Goal: Task Accomplishment & Management: Use online tool/utility

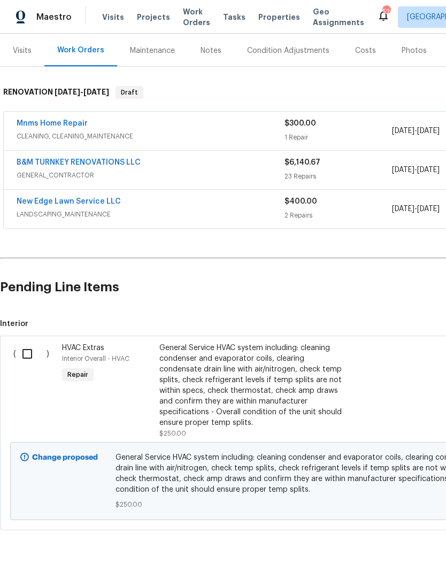
scroll to position [126, 0]
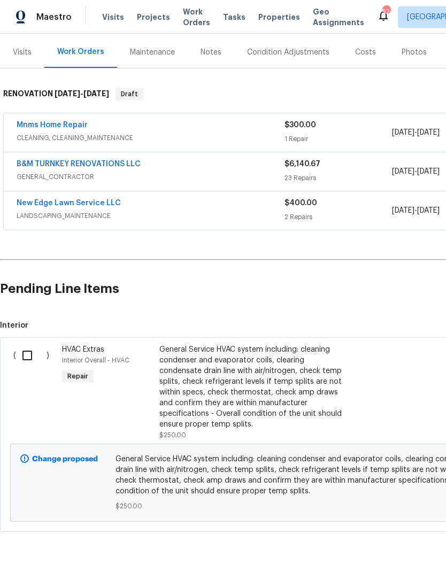
click at [29, 365] on input "checkbox" at bounding box center [31, 355] width 30 height 22
checkbox input "true"
click at [382, 558] on span "Create Work Order" at bounding box center [384, 554] width 71 height 13
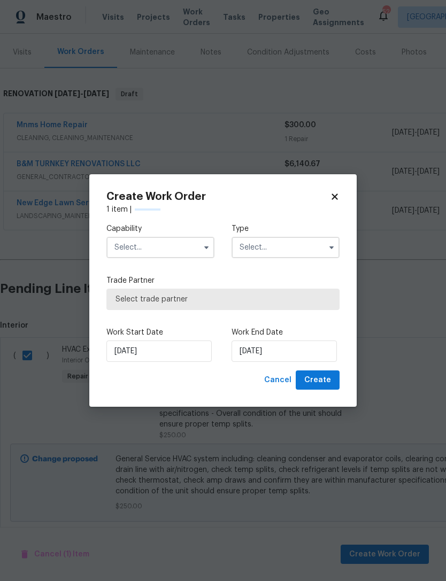
click at [162, 254] on input "text" at bounding box center [160, 247] width 108 height 21
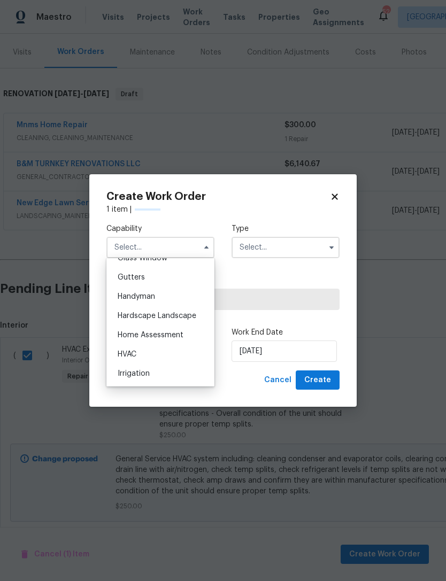
scroll to position [570, 0]
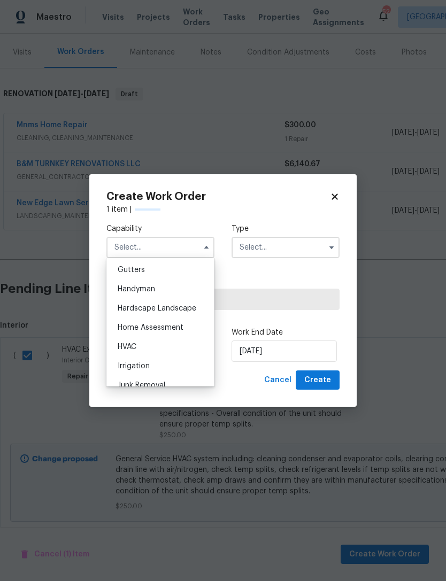
click at [153, 349] on div "HVAC" at bounding box center [160, 347] width 103 height 19
type input "HVAC"
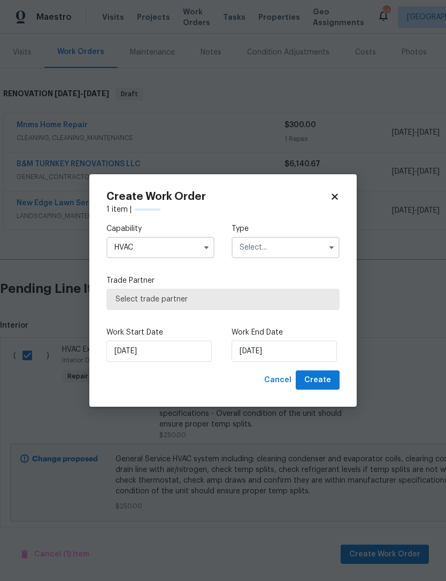
click at [281, 247] on input "text" at bounding box center [286, 247] width 108 height 21
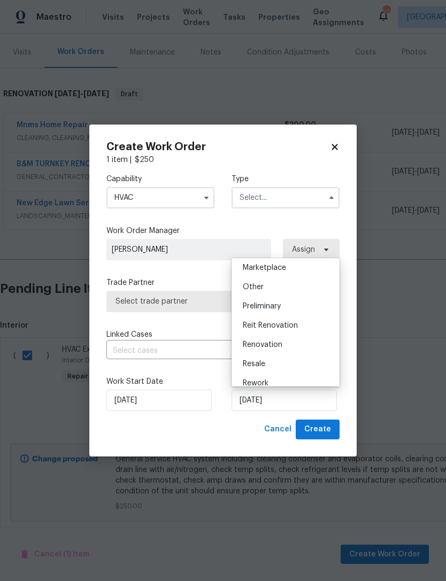
scroll to position [212, 0]
click at [287, 328] on div "Renovation" at bounding box center [285, 328] width 103 height 19
type input "Renovation"
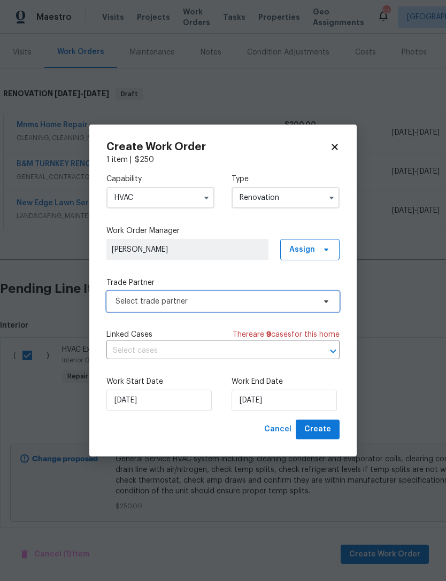
click at [202, 309] on span "Select trade partner" at bounding box center [222, 301] width 233 height 21
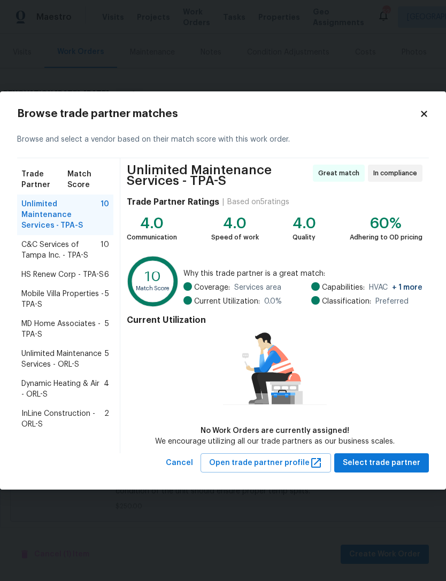
click at [43, 253] on span "C&C Services of Tampa Inc. - TPA-S" at bounding box center [60, 250] width 79 height 21
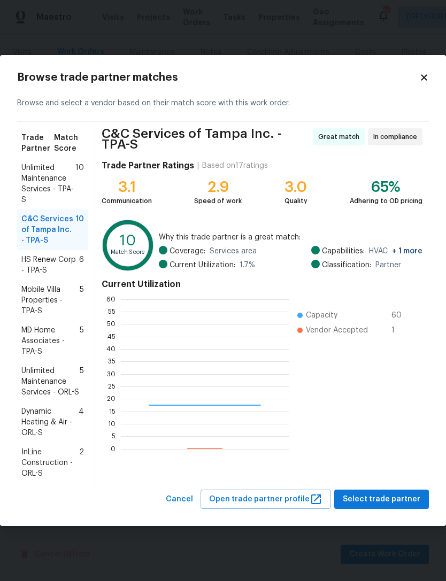
scroll to position [150, 168]
click at [369, 499] on span "Select trade partner" at bounding box center [382, 499] width 78 height 13
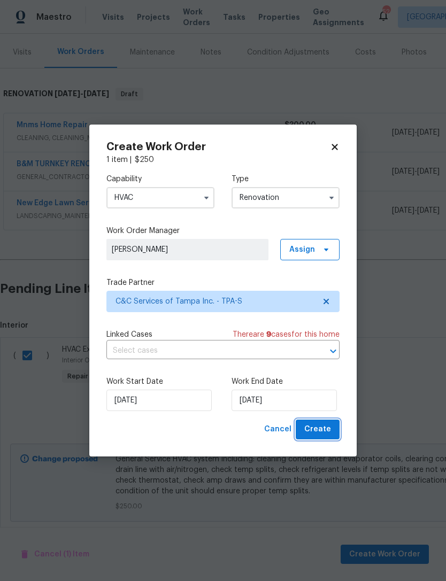
click at [317, 432] on span "Create" at bounding box center [317, 429] width 27 height 13
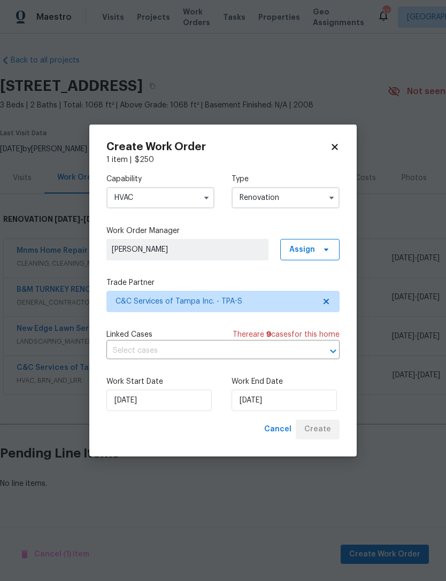
scroll to position [0, 0]
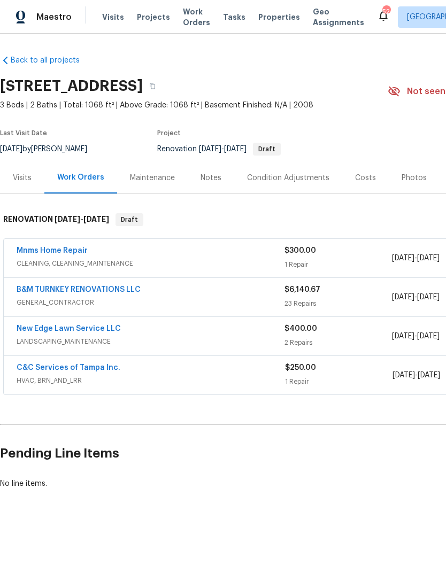
click at [51, 294] on link "B&M TURNKEY RENOVATIONS LLC" at bounding box center [79, 289] width 124 height 7
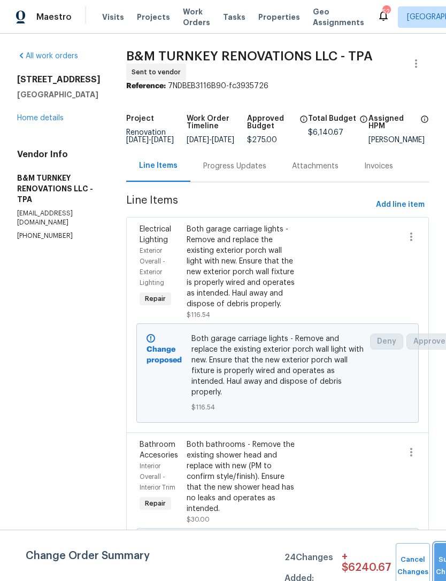
click at [440, 565] on span "Submit Changes" at bounding box center [452, 566] width 24 height 25
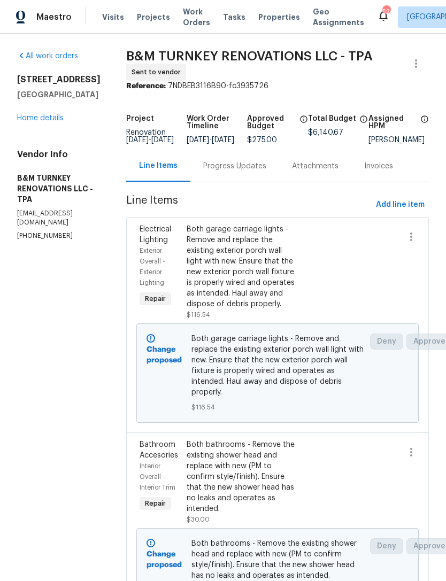
click at [40, 121] on link "Home details" at bounding box center [40, 117] width 47 height 7
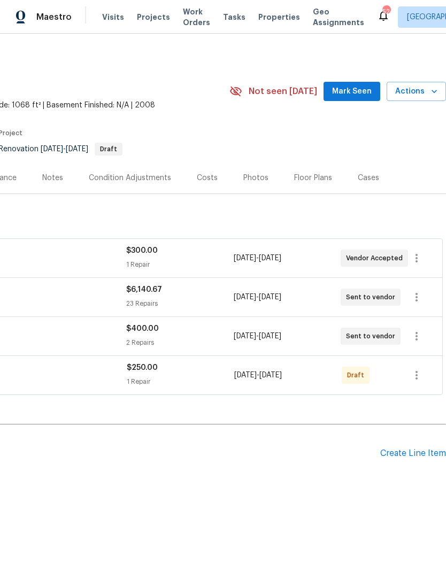
scroll to position [0, 158]
click at [418, 301] on button "button" at bounding box center [417, 298] width 26 height 26
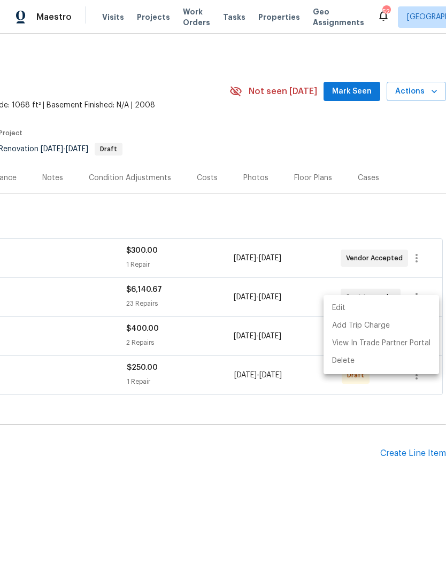
click at [358, 304] on li "Edit" at bounding box center [382, 309] width 116 height 18
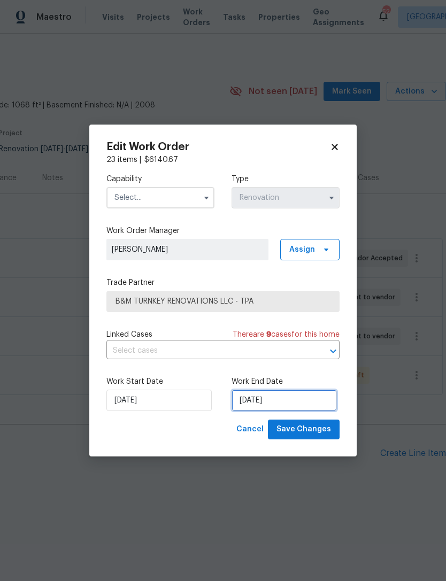
click at [277, 400] on input "[DATE]" at bounding box center [284, 400] width 105 height 21
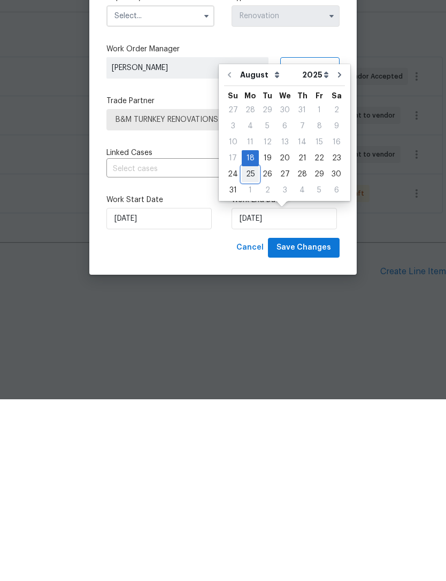
click at [248, 349] on div "25" at bounding box center [250, 356] width 17 height 15
type input "[DATE]"
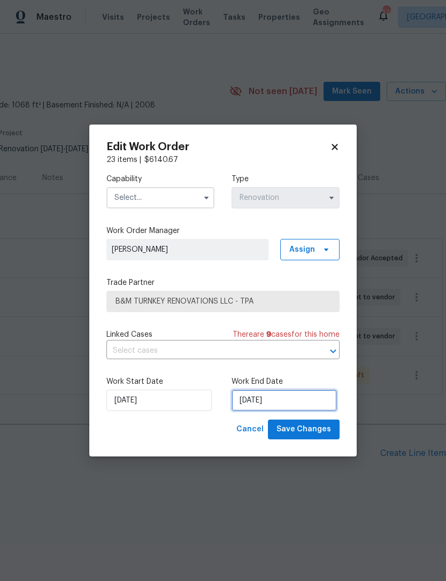
click at [278, 398] on input "[DATE]" at bounding box center [284, 400] width 105 height 21
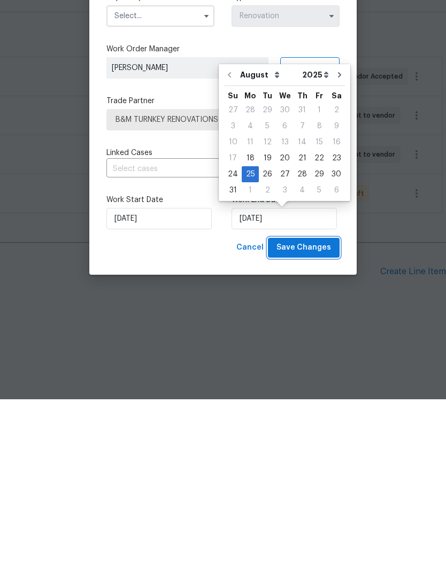
click at [308, 423] on span "Save Changes" at bounding box center [304, 429] width 55 height 13
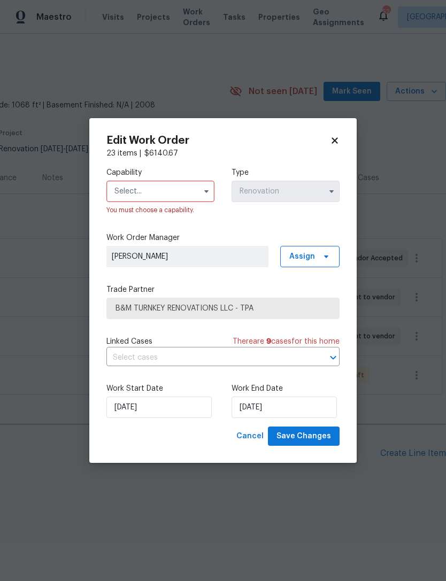
click at [192, 185] on input "text" at bounding box center [160, 191] width 108 height 21
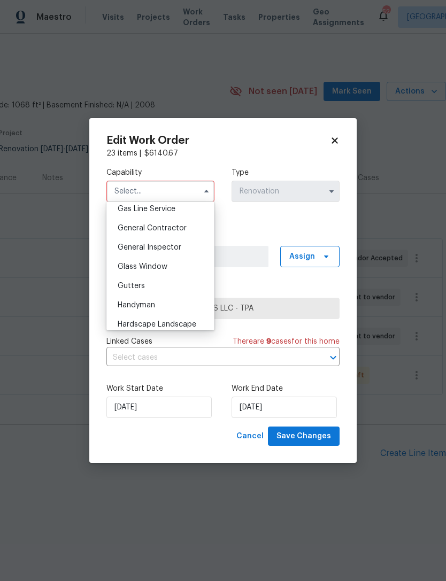
scroll to position [486, 0]
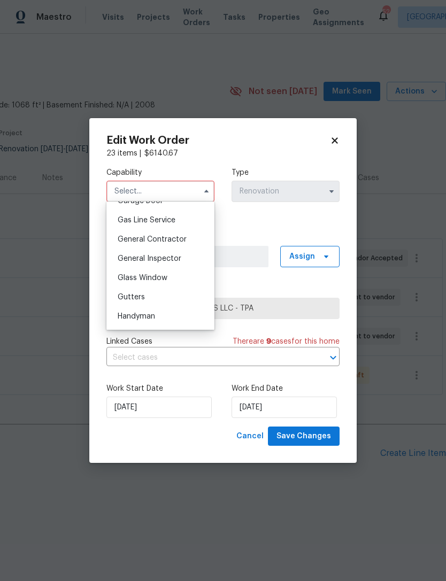
click at [183, 238] on span "General Contractor" at bounding box center [152, 239] width 69 height 7
type input "General Contractor"
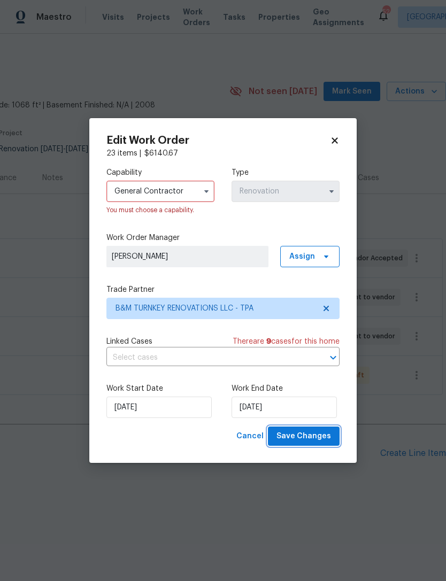
click at [305, 434] on span "Save Changes" at bounding box center [304, 436] width 55 height 13
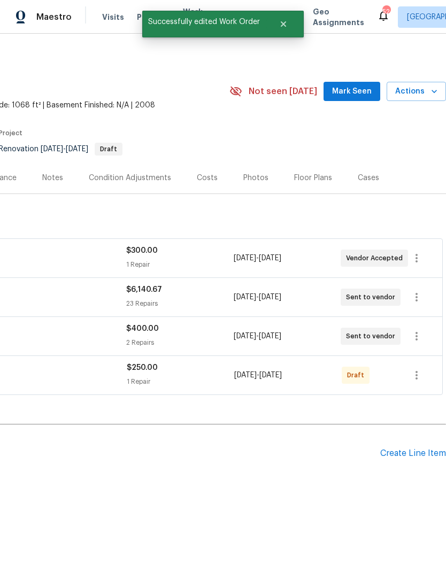
scroll to position [0, 158]
click at [414, 265] on icon "button" at bounding box center [416, 258] width 13 height 13
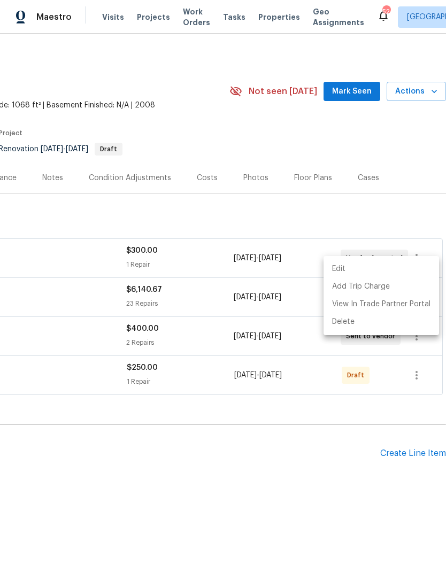
click at [383, 271] on li "Edit" at bounding box center [382, 269] width 116 height 18
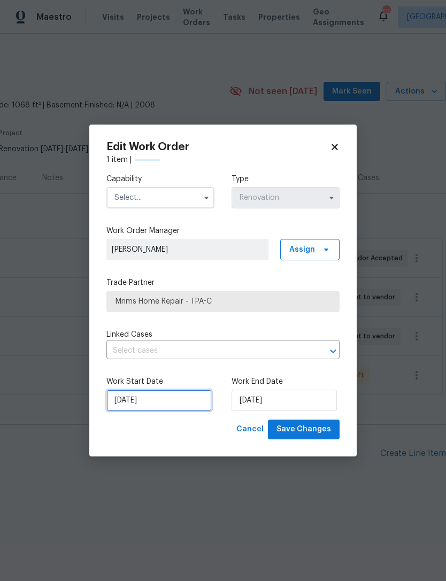
click at [158, 398] on input "[DATE]" at bounding box center [158, 400] width 105 height 21
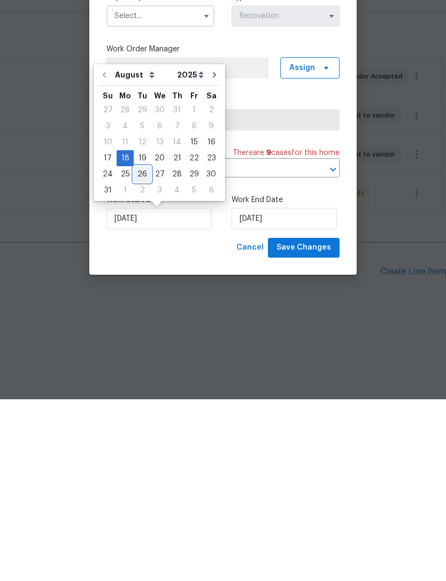
click at [141, 349] on div "26" at bounding box center [142, 356] width 17 height 15
type input "[DATE]"
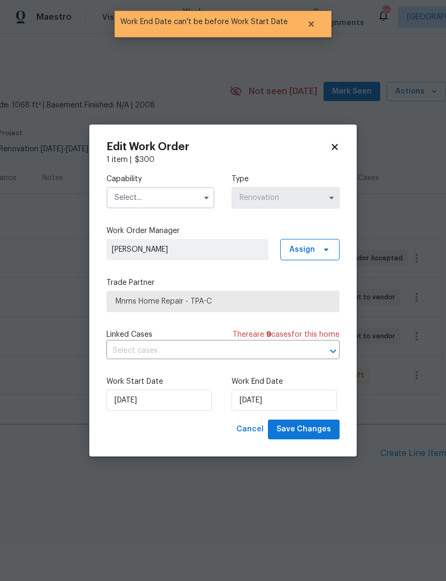
click at [177, 197] on input "text" at bounding box center [160, 197] width 108 height 21
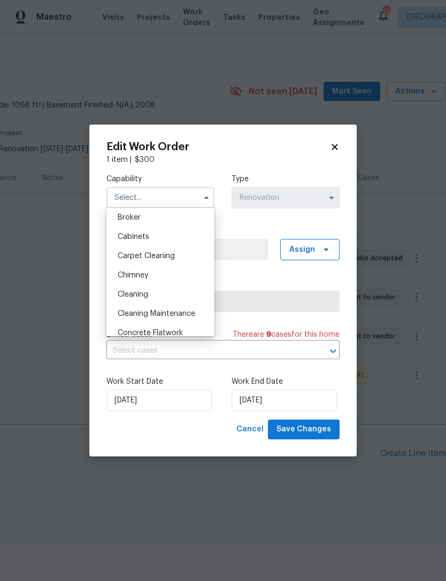
scroll to position [80, 0]
click at [155, 295] on div "Cleaning" at bounding box center [160, 294] width 103 height 19
type input "Cleaning"
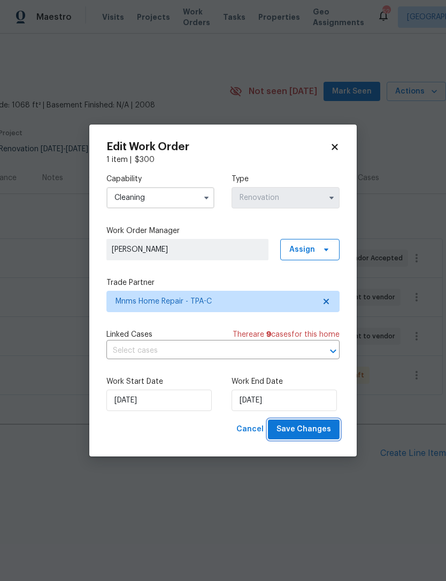
click at [308, 426] on span "Save Changes" at bounding box center [304, 429] width 55 height 13
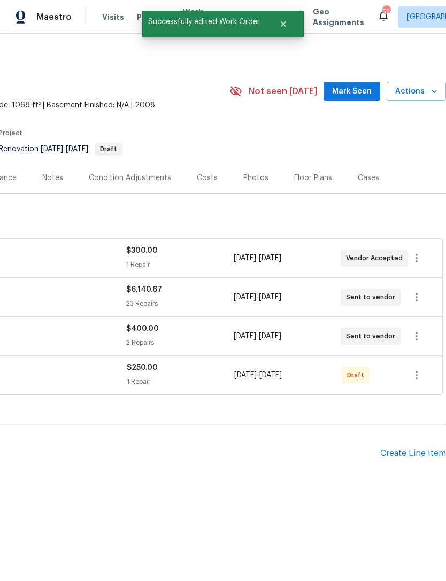
scroll to position [0, 158]
click at [416, 341] on icon "button" at bounding box center [417, 336] width 2 height 9
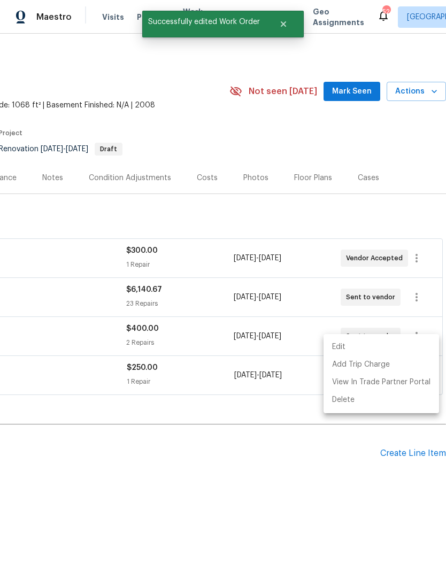
click at [360, 351] on li "Edit" at bounding box center [382, 348] width 116 height 18
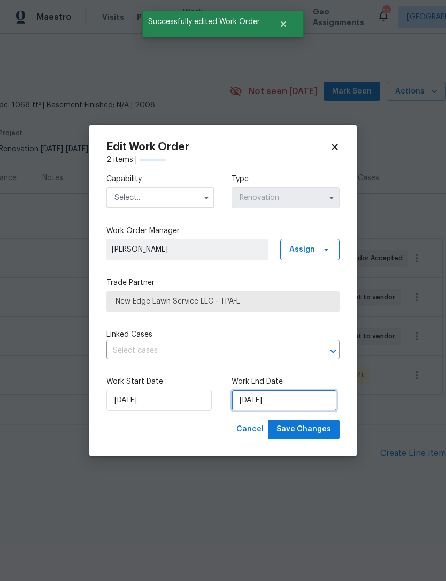
click at [275, 404] on input "[DATE]" at bounding box center [284, 400] width 105 height 21
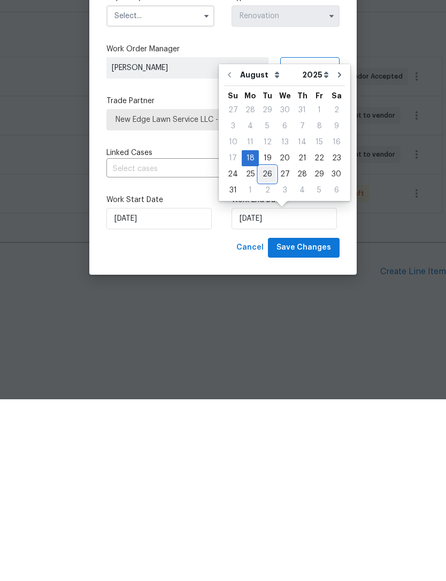
click at [263, 349] on div "26" at bounding box center [267, 356] width 17 height 15
type input "[DATE]"
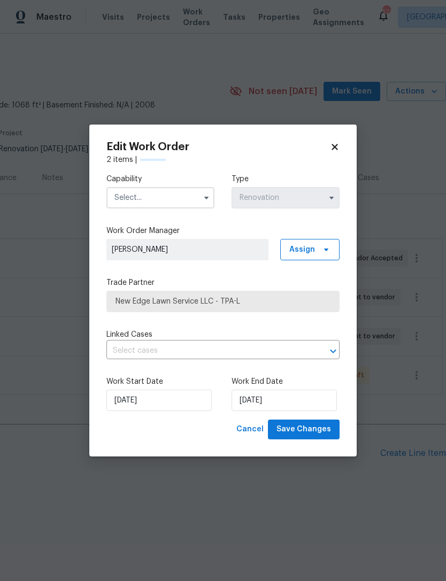
click at [172, 197] on input "text" at bounding box center [160, 197] width 108 height 21
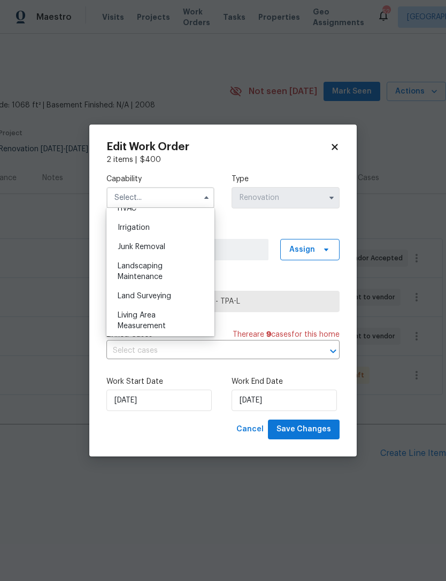
scroll to position [653, 0]
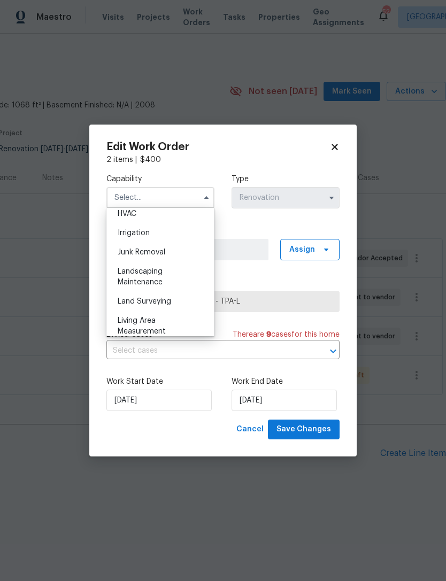
click at [159, 268] on span "Landscaping Maintenance" at bounding box center [140, 277] width 45 height 18
type input "Landscaping Maintenance"
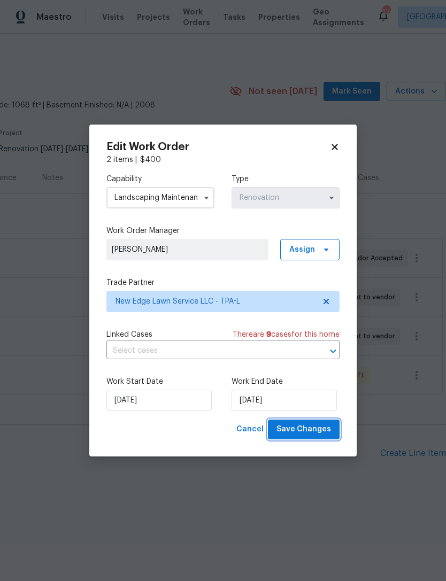
click at [308, 428] on span "Save Changes" at bounding box center [304, 429] width 55 height 13
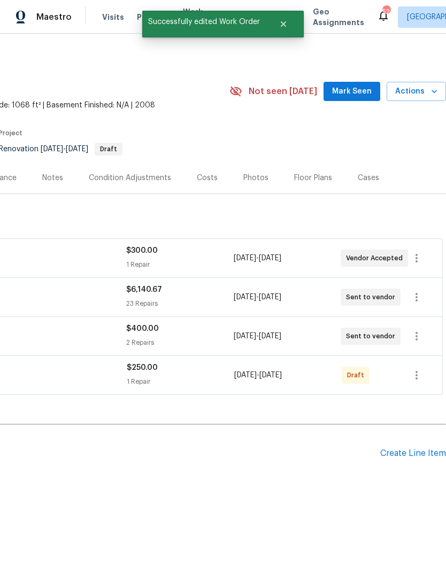
scroll to position [0, 158]
click at [418, 382] on icon "button" at bounding box center [416, 375] width 13 height 13
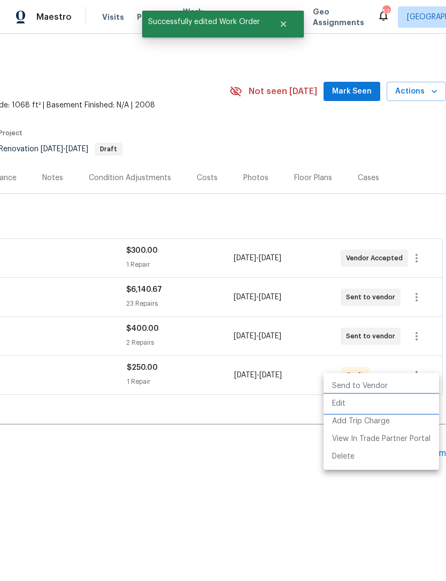
click at [355, 401] on li "Edit" at bounding box center [382, 404] width 116 height 18
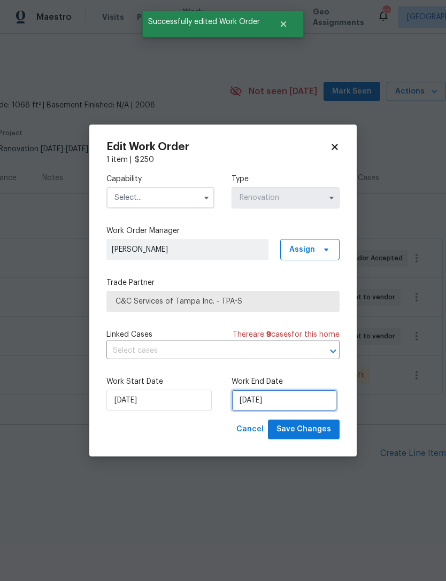
click at [290, 401] on input "[DATE]" at bounding box center [284, 400] width 105 height 21
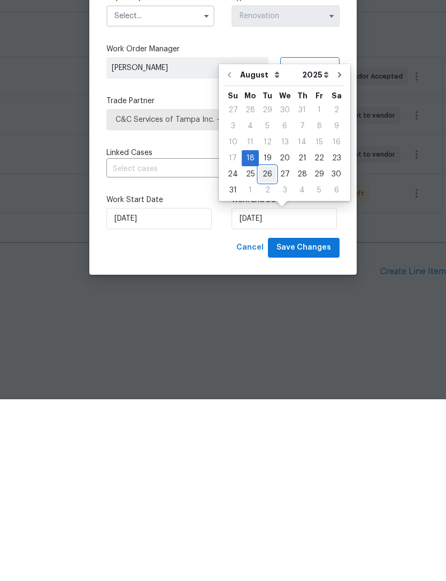
click at [266, 349] on div "26" at bounding box center [267, 356] width 17 height 15
type input "[DATE]"
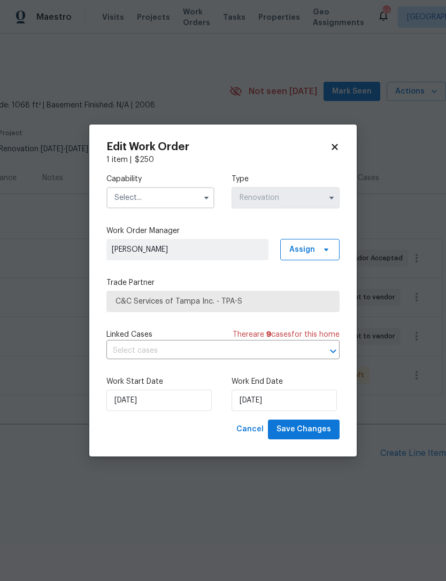
click at [160, 197] on input "text" at bounding box center [160, 197] width 108 height 21
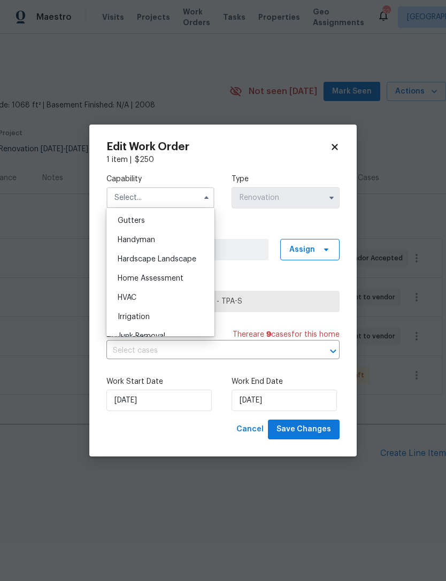
scroll to position [569, 0]
click at [149, 299] on div "HVAC" at bounding box center [160, 297] width 103 height 19
type input "HVAC"
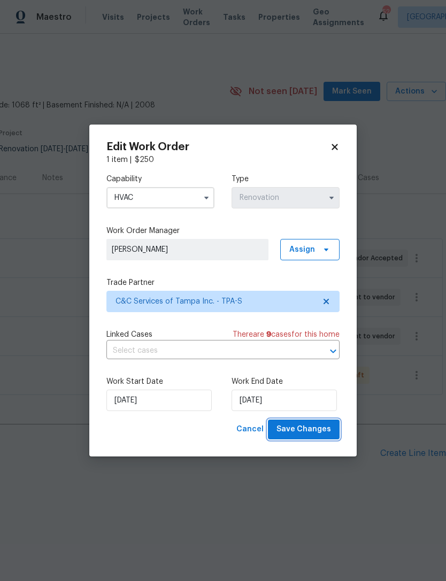
click at [305, 427] on span "Save Changes" at bounding box center [304, 429] width 55 height 13
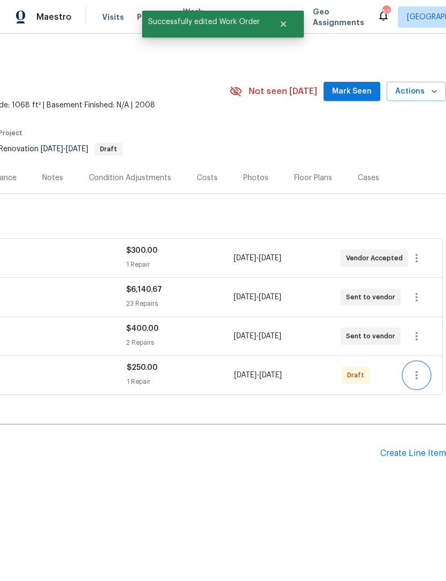
click at [421, 382] on icon "button" at bounding box center [416, 375] width 13 height 13
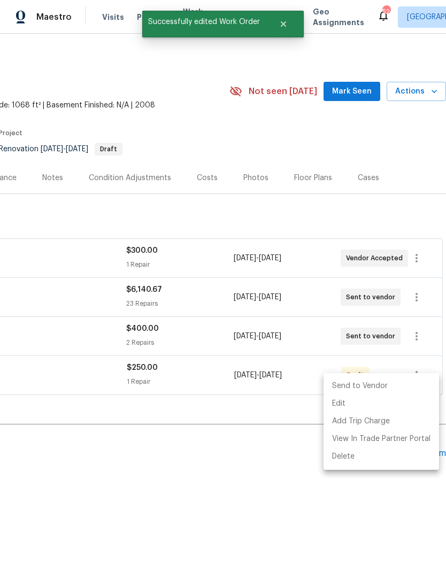
click at [387, 386] on li "Send to Vendor" at bounding box center [382, 387] width 116 height 18
click at [218, 477] on div at bounding box center [223, 290] width 446 height 581
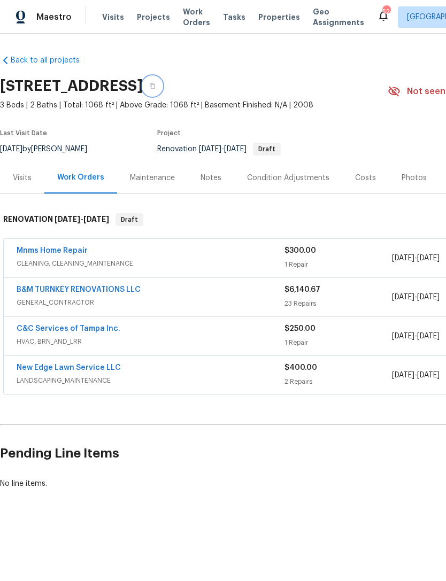
click at [162, 95] on button "button" at bounding box center [152, 85] width 19 height 19
click at [203, 183] on div "Notes" at bounding box center [211, 178] width 21 height 11
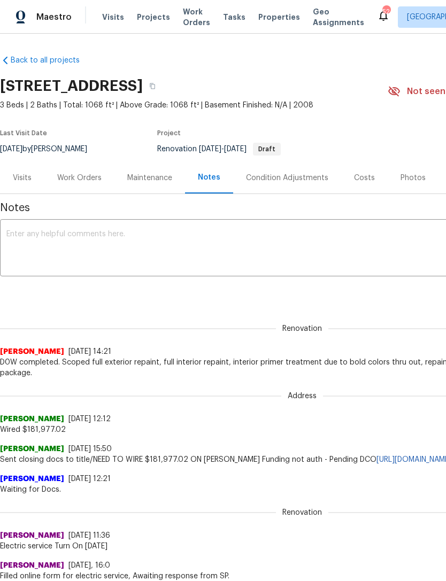
click at [102, 252] on textarea at bounding box center [302, 249] width 592 height 37
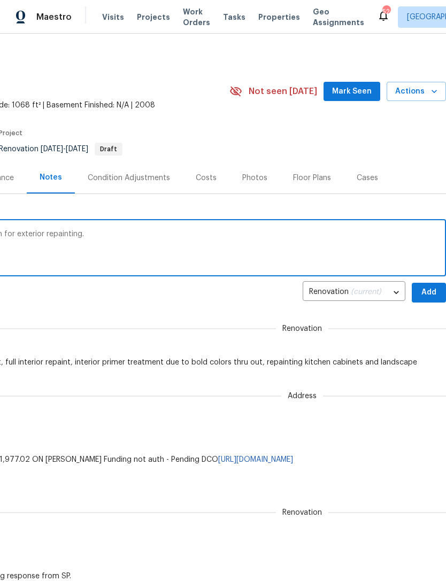
scroll to position [-1, 164]
type textarea "Submitted ARC for, request with HOA team for exterior repainting."
click at [428, 299] on span "Add" at bounding box center [428, 292] width 17 height 13
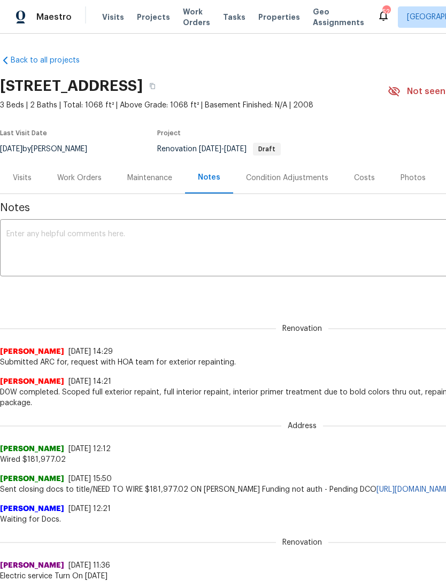
scroll to position [0, 0]
click at [359, 194] on div "Costs" at bounding box center [364, 178] width 47 height 32
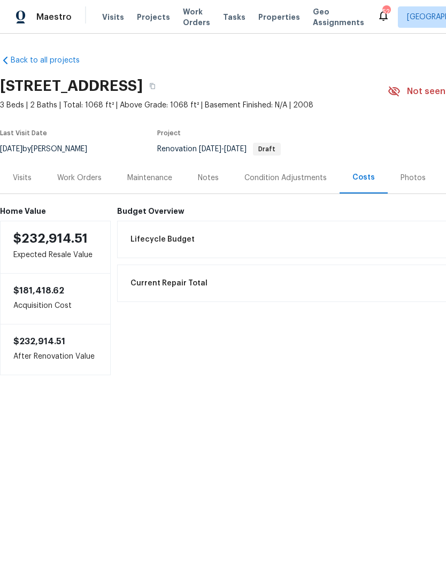
click at [75, 194] on div "Work Orders" at bounding box center [79, 178] width 70 height 32
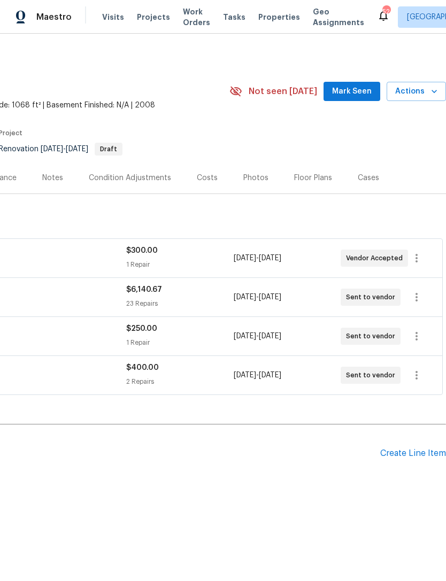
scroll to position [0, 158]
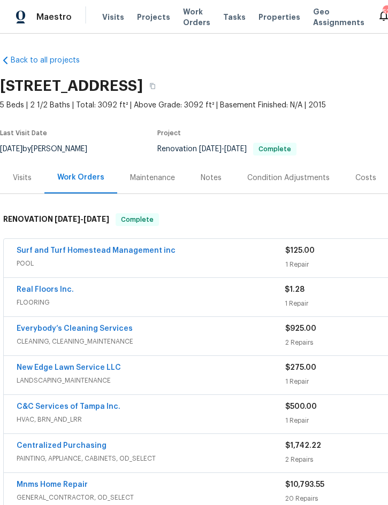
click at [153, 15] on span "Projects" at bounding box center [153, 17] width 33 height 11
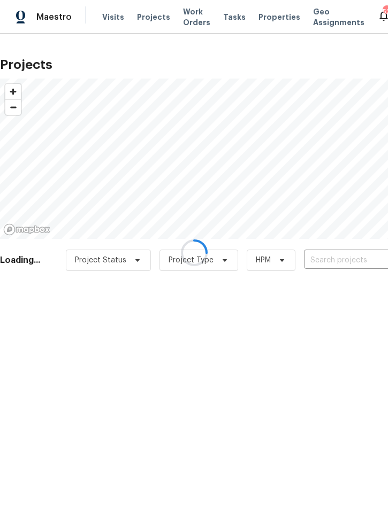
click at [333, 257] on div at bounding box center [194, 252] width 388 height 505
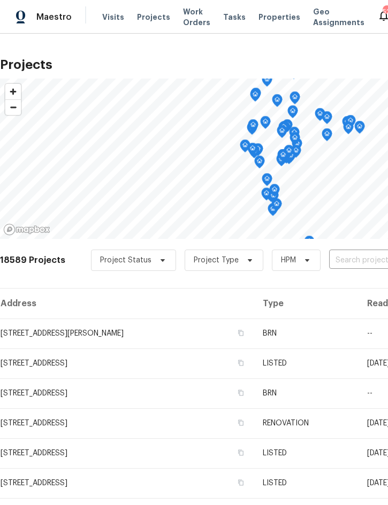
click at [344, 268] on input "text" at bounding box center [390, 260] width 122 height 17
type input "4291 poin"
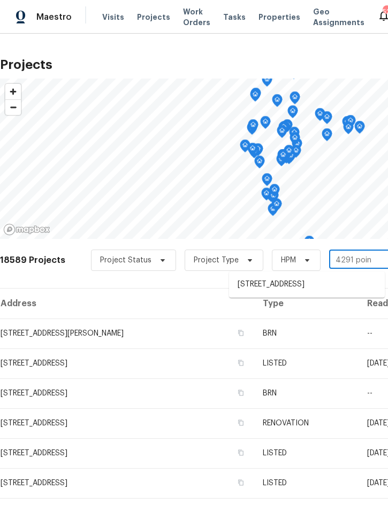
click at [295, 288] on li "4291 Poinciana Dr, Indian Lake Estates, FL 33855" at bounding box center [307, 285] width 156 height 18
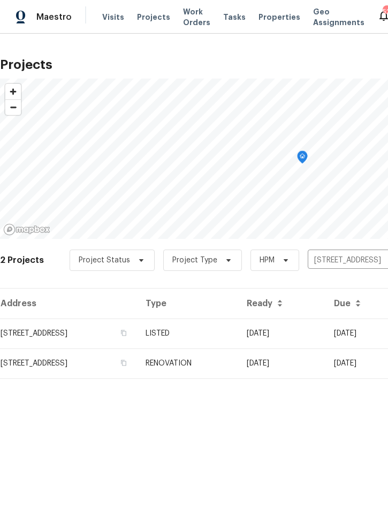
click at [238, 329] on td "LISTED" at bounding box center [187, 334] width 101 height 30
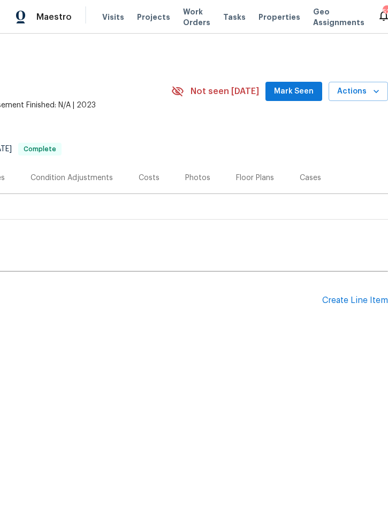
scroll to position [0, 217]
click at [351, 297] on div "Create Line Item" at bounding box center [355, 301] width 66 height 10
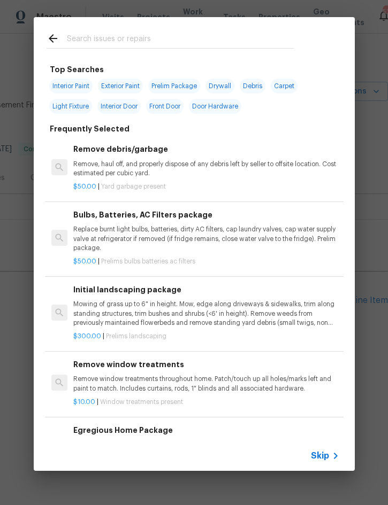
click at [161, 37] on input "text" at bounding box center [180, 40] width 227 height 16
type input "Odor"
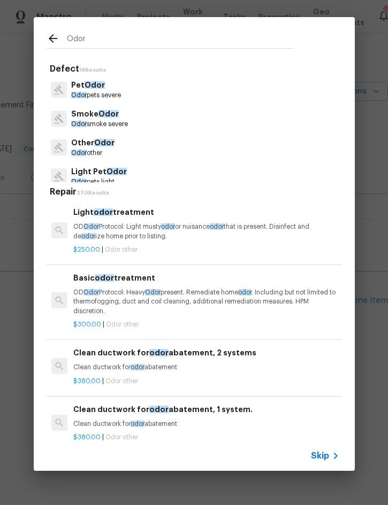
click at [155, 281] on h6 "Basic odor treatment" at bounding box center [205, 278] width 265 height 12
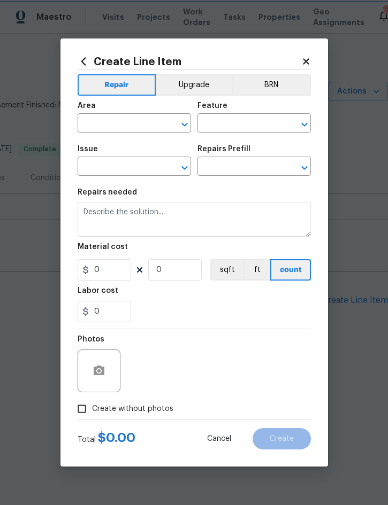
type input "Other Odor"
type textarea "OD Odor Protocol: Heavy Odor present. Remediate home odor. Including but not li…"
type input "1"
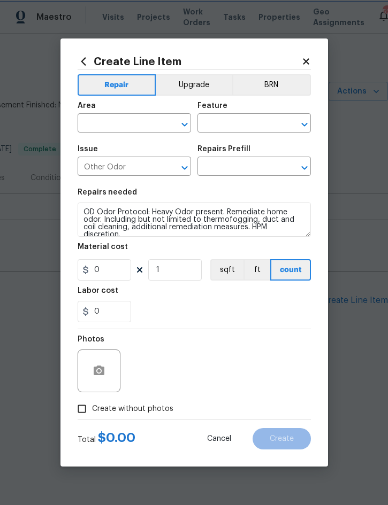
type input "Basic odor treatment $300.00"
click at [104, 267] on input "300" at bounding box center [104, 269] width 53 height 21
click at [105, 266] on input "300" at bounding box center [104, 269] width 53 height 21
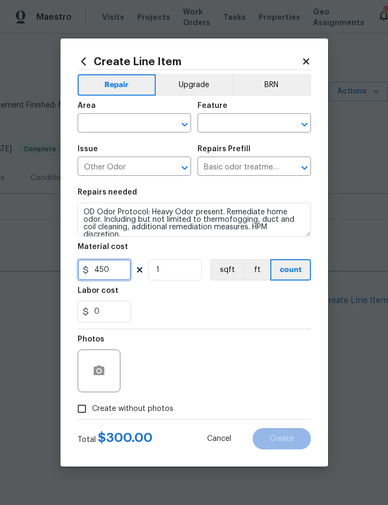
type input "450"
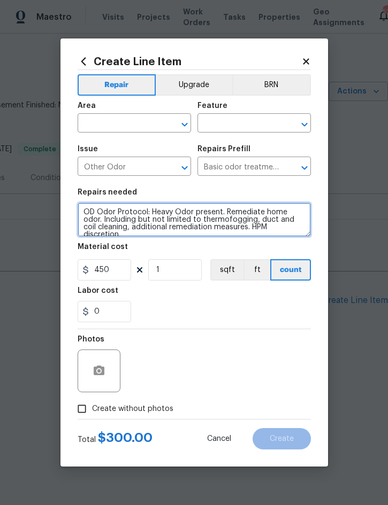
click at [85, 213] on textarea "OD Odor Protocol: Heavy Odor present. Remediate home odor. Including but not li…" at bounding box center [194, 220] width 233 height 34
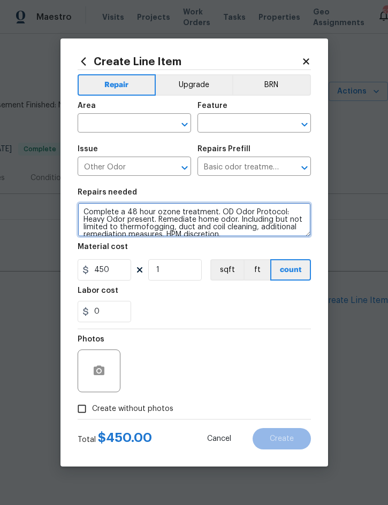
type textarea "Complete a 48 hour ozone treatment. OD Odor Protocol: Heavy Odor present. Remed…"
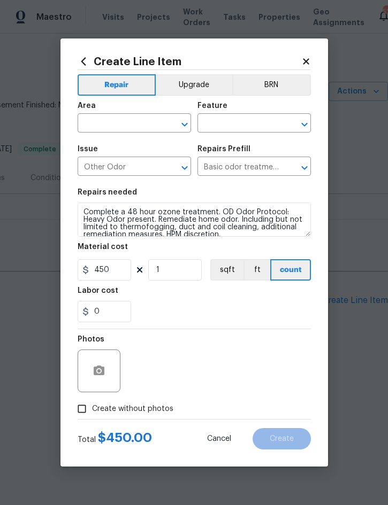
click at [145, 412] on span "Create without photos" at bounding box center [132, 409] width 81 height 11
click at [92, 412] on input "Create without photos" at bounding box center [82, 409] width 20 height 20
checkbox input "true"
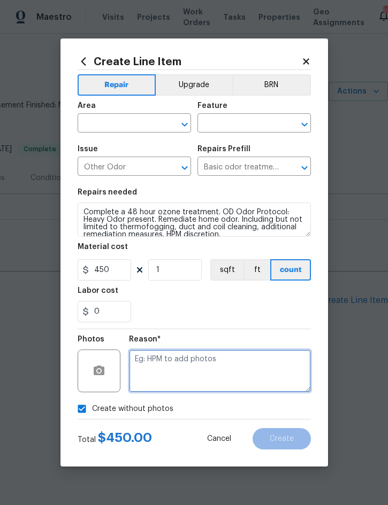
click at [227, 371] on textarea at bounding box center [220, 371] width 182 height 43
type textarea "Contractor will provid"
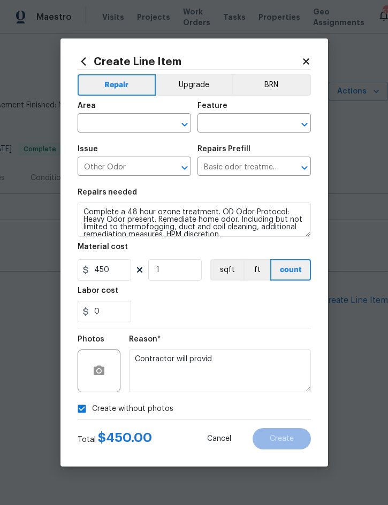
click at [118, 127] on input "text" at bounding box center [119, 124] width 83 height 17
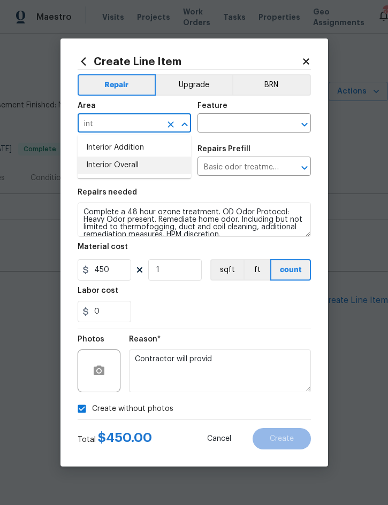
click at [131, 170] on li "Interior Overall" at bounding box center [134, 166] width 113 height 18
type input "Interior Overall"
click at [241, 126] on input "text" at bounding box center [238, 124] width 83 height 17
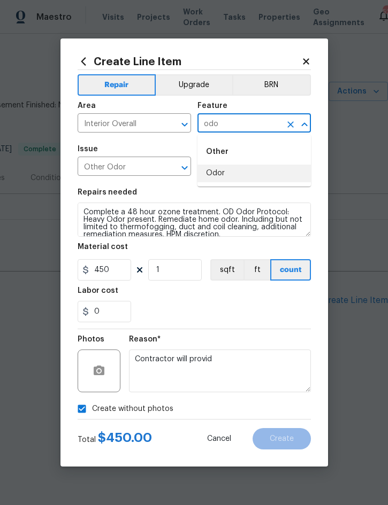
click at [225, 170] on li "Odor" at bounding box center [253, 174] width 113 height 18
type input "Odor"
click at [224, 170] on input "Basic odor treatment $300.00" at bounding box center [238, 167] width 83 height 17
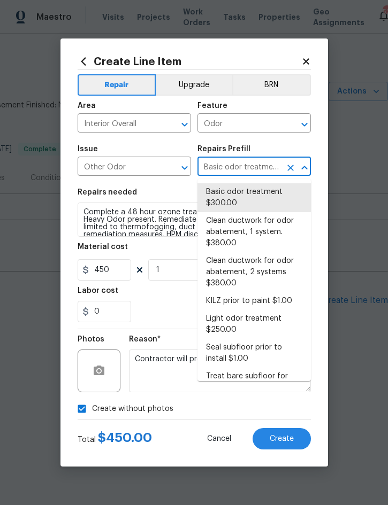
click at [170, 435] on div "Total $ 450.00 Cancel Create" at bounding box center [194, 435] width 233 height 30
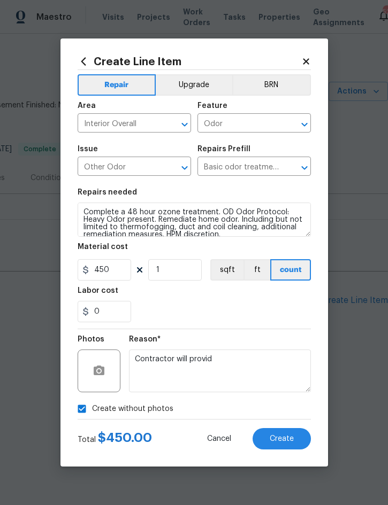
click at [280, 431] on button "Create" at bounding box center [281, 438] width 58 height 21
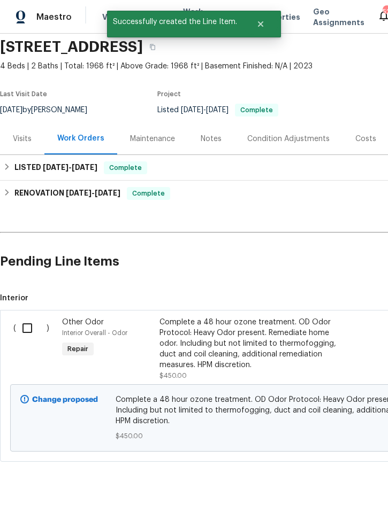
scroll to position [39, 0]
click at [24, 329] on input "checkbox" at bounding box center [31, 329] width 30 height 22
checkbox input "true"
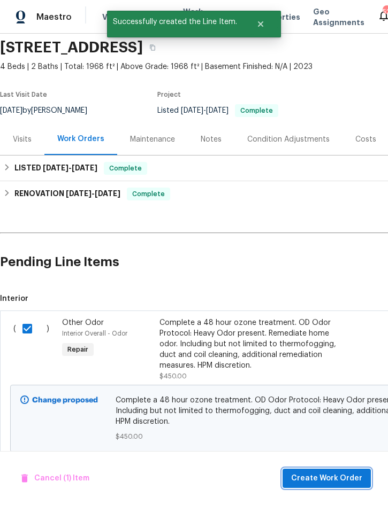
click at [319, 483] on span "Create Work Order" at bounding box center [326, 478] width 71 height 13
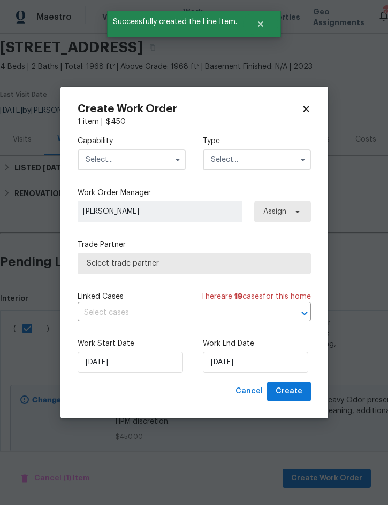
click at [142, 165] on input "text" at bounding box center [132, 159] width 108 height 21
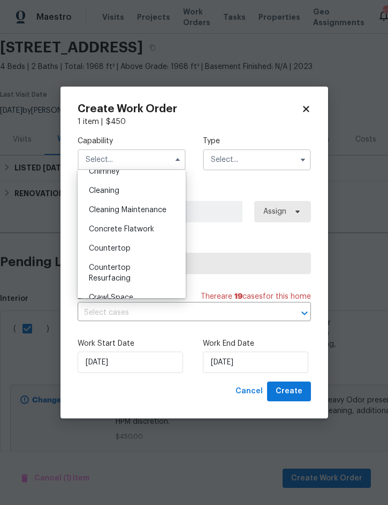
scroll to position [127, 0]
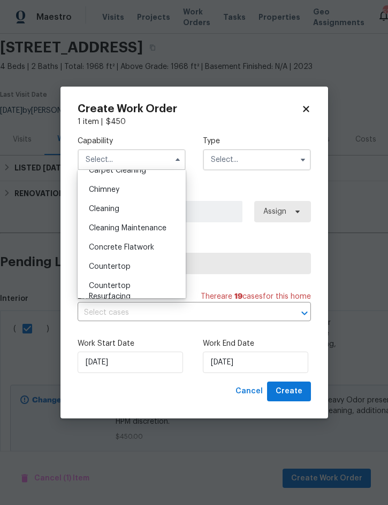
click at [144, 228] on span "Cleaning Maintenance" at bounding box center [128, 228] width 78 height 7
type input "Cleaning Maintenance"
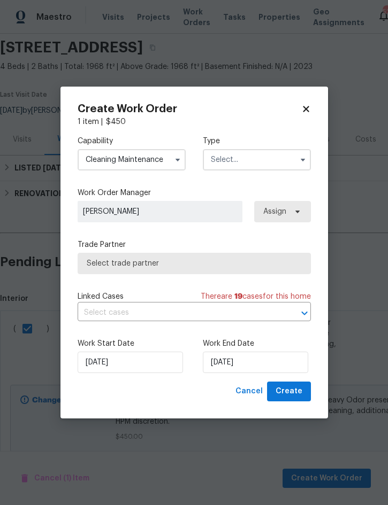
click at [249, 158] on input "text" at bounding box center [257, 159] width 108 height 21
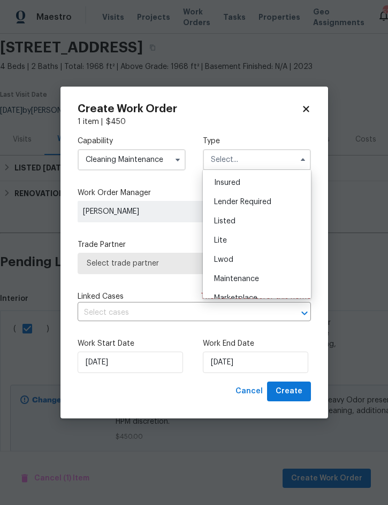
scroll to position [80, 0]
click at [239, 224] on div "Listed" at bounding box center [256, 218] width 103 height 19
type input "Listed"
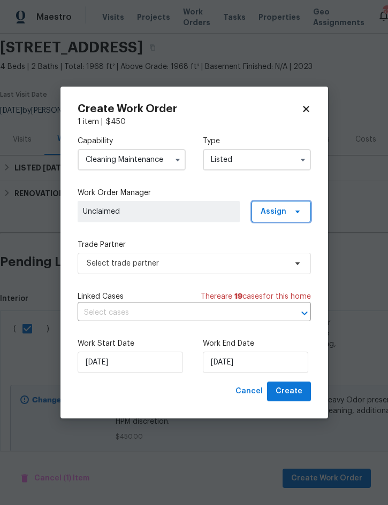
click at [281, 213] on span "Assign" at bounding box center [273, 211] width 26 height 11
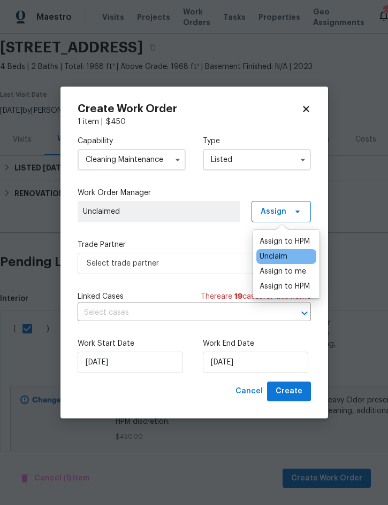
click at [283, 275] on div "Assign to me" at bounding box center [282, 271] width 47 height 11
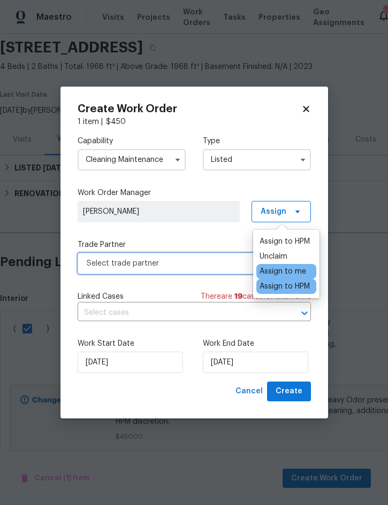
click at [155, 260] on span "Select trade partner" at bounding box center [187, 263] width 200 height 11
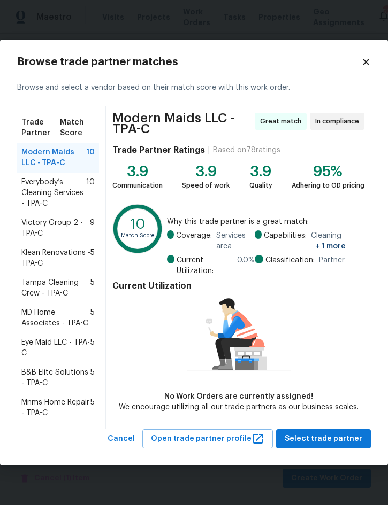
click at [34, 181] on span "Everybody’s Cleaning Services - TPA-C" at bounding box center [53, 193] width 65 height 32
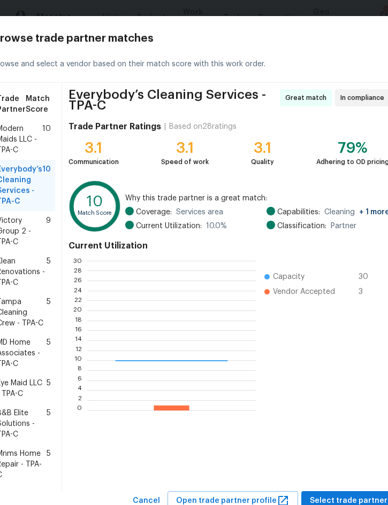
scroll to position [150, 168]
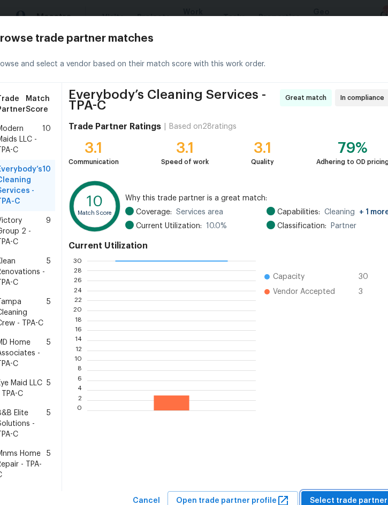
click at [335, 496] on span "Select trade partner" at bounding box center [349, 501] width 78 height 13
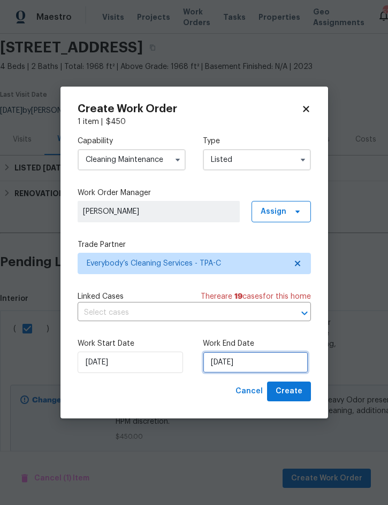
click at [266, 361] on input "8/15/2025" at bounding box center [255, 362] width 105 height 21
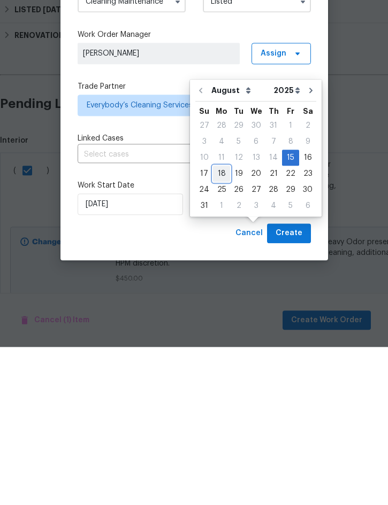
click at [219, 325] on div "18" at bounding box center [221, 332] width 17 height 15
type input "[DATE]"
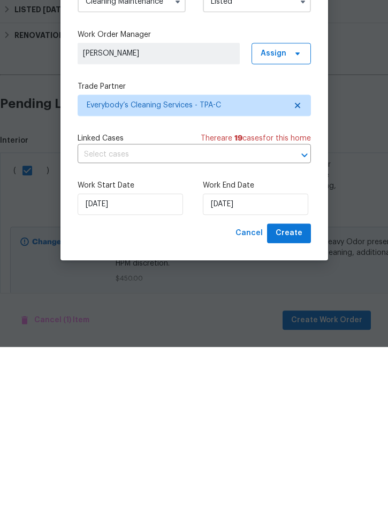
scroll to position [30, 0]
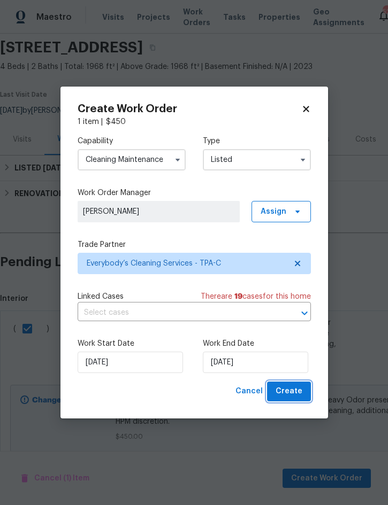
click at [288, 390] on span "Create" at bounding box center [288, 391] width 27 height 13
checkbox input "false"
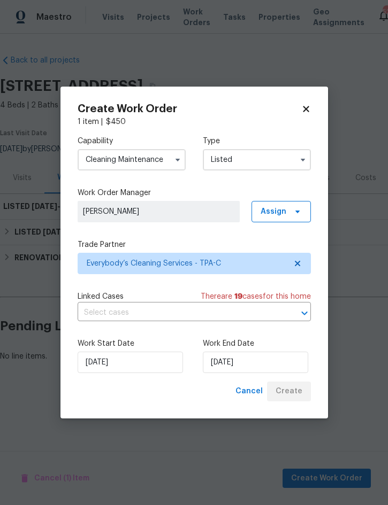
scroll to position [0, 0]
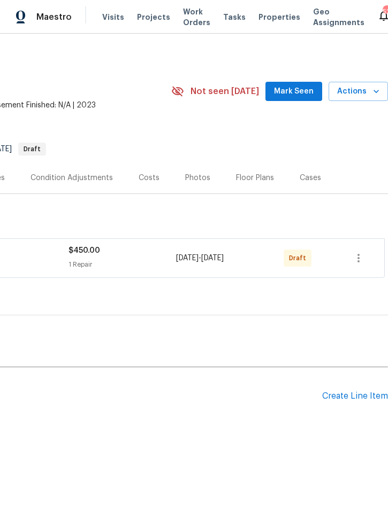
scroll to position [0, 217]
click at [356, 262] on icon "button" at bounding box center [358, 258] width 13 height 13
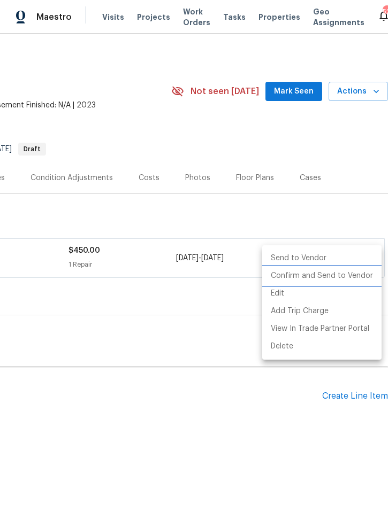
click at [326, 277] on li "Confirm and Send to Vendor" at bounding box center [321, 276] width 119 height 18
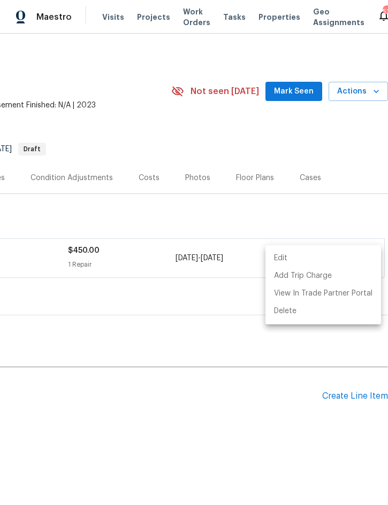
click at [239, 431] on div at bounding box center [194, 252] width 388 height 505
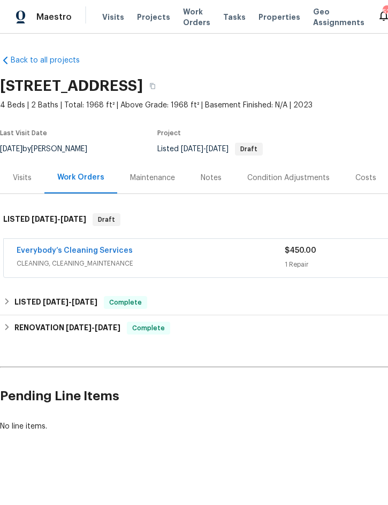
scroll to position [0, 0]
click at [209, 185] on div "Notes" at bounding box center [211, 178] width 47 height 32
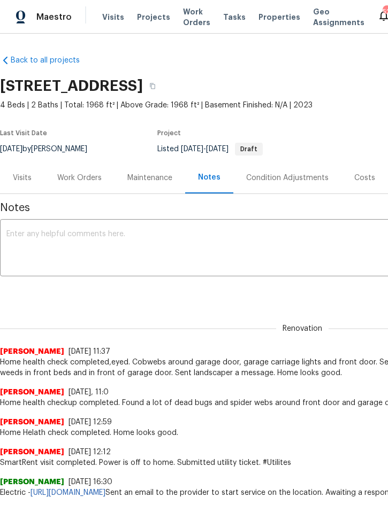
click at [135, 232] on textarea at bounding box center [302, 249] width 592 height 37
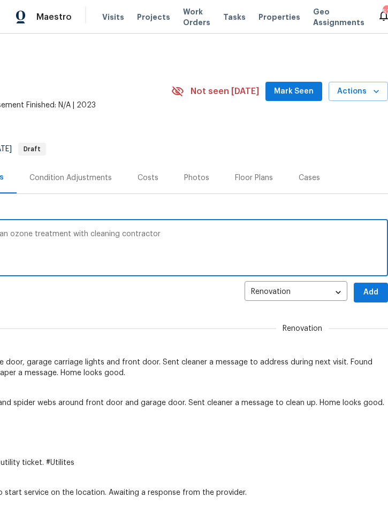
scroll to position [0, 217]
type textarea "Noticed home has an old pet odor thru out. Scheduled for an ozone treatment wit…"
click at [370, 294] on span "Add" at bounding box center [370, 292] width 17 height 13
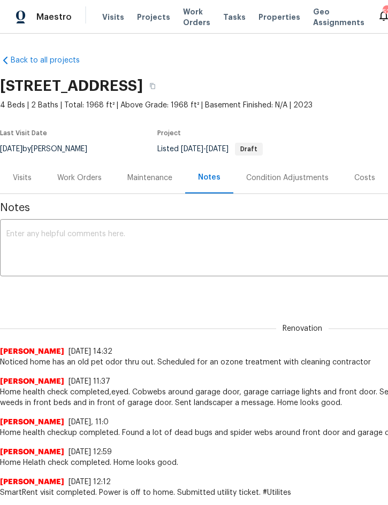
scroll to position [0, 0]
click at [77, 178] on div "Work Orders" at bounding box center [79, 178] width 44 height 11
